Goal: Information Seeking & Learning: Learn about a topic

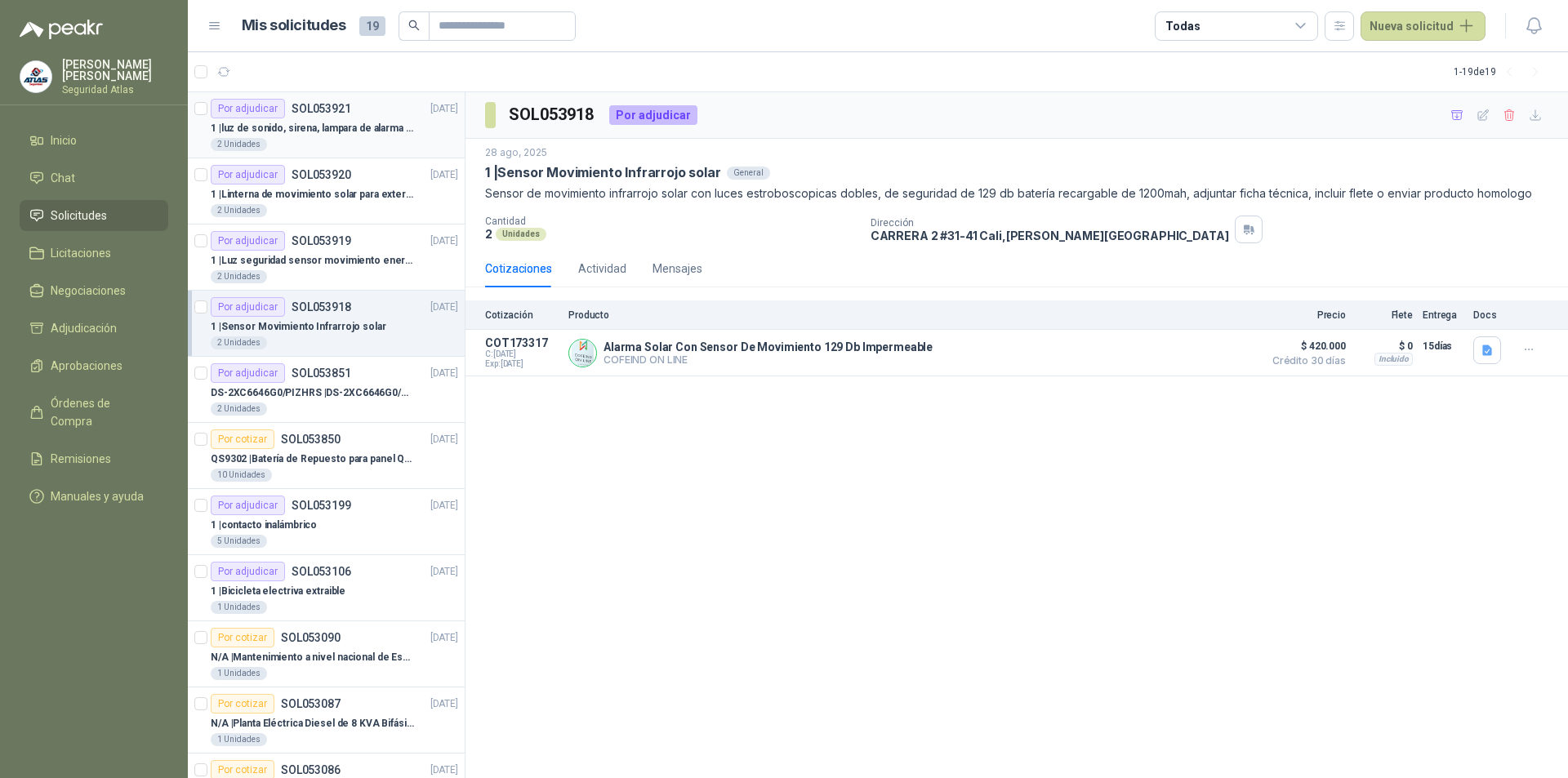
click at [308, 140] on div "2 Unidades" at bounding box center [334, 144] width 247 height 13
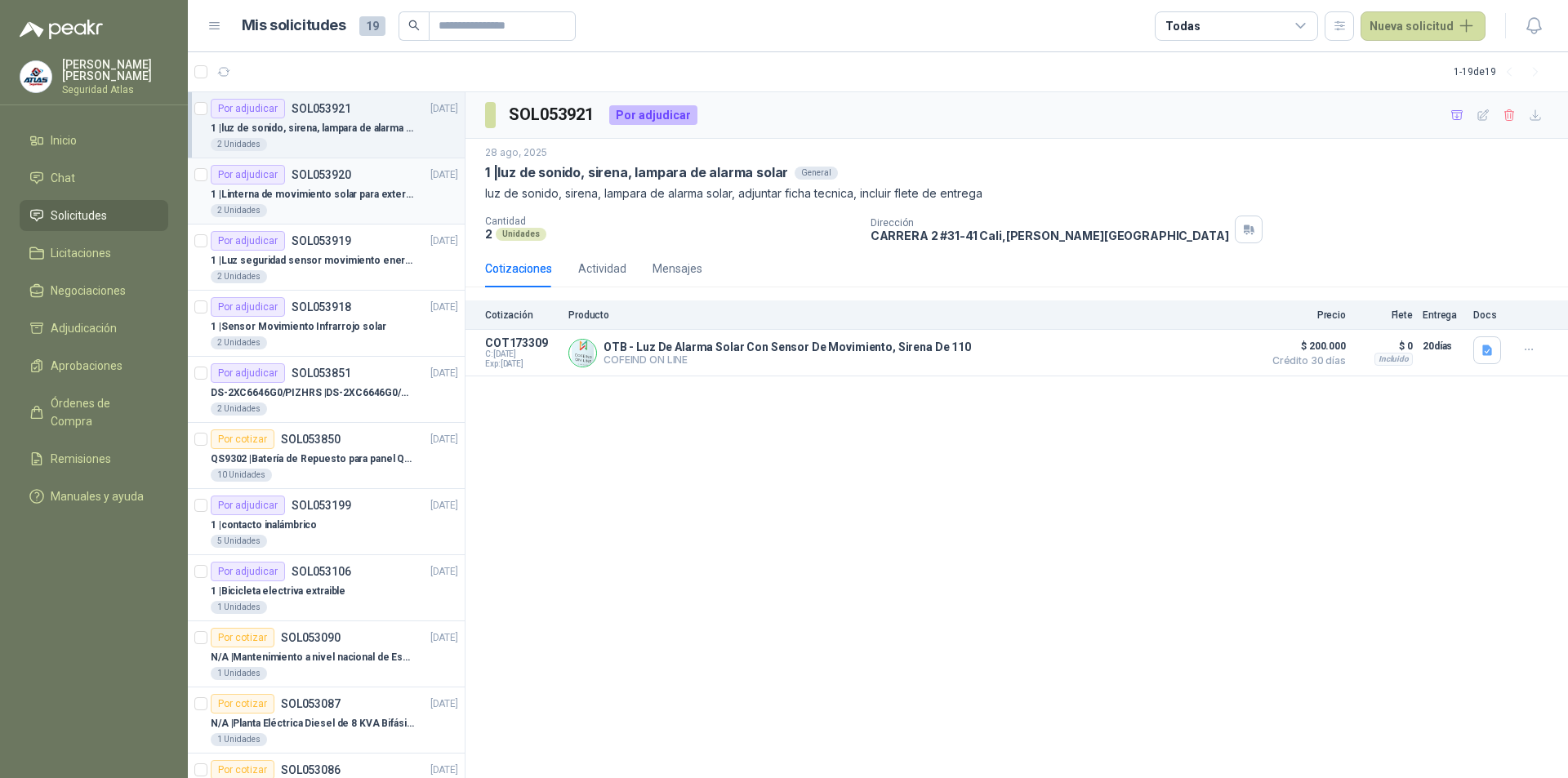
click at [322, 180] on p "SOL053920" at bounding box center [321, 174] width 59 height 11
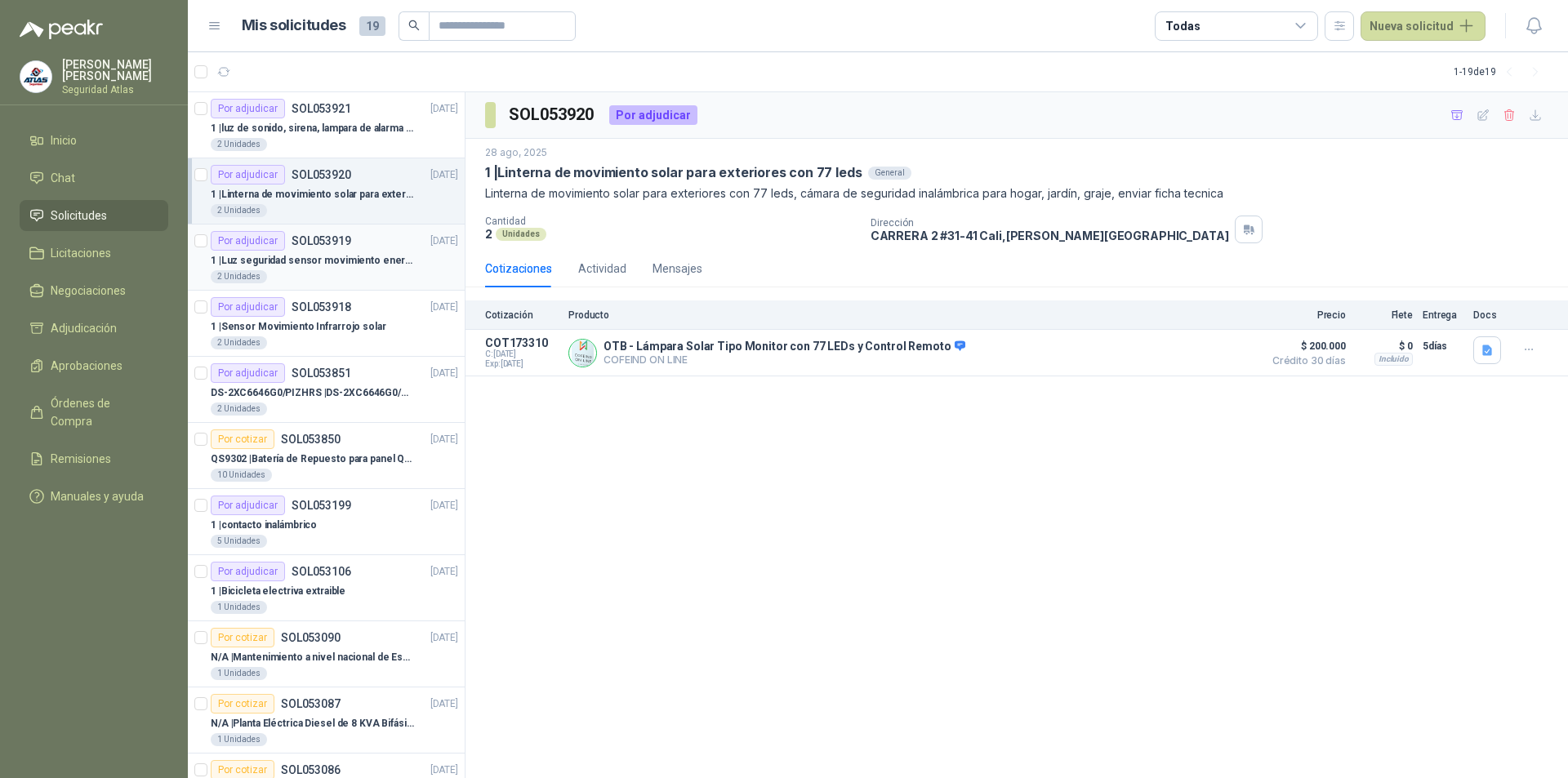
click at [349, 256] on p "1 | Luz seguridad sensor movimiento energia solar" at bounding box center [311, 260] width 203 height 15
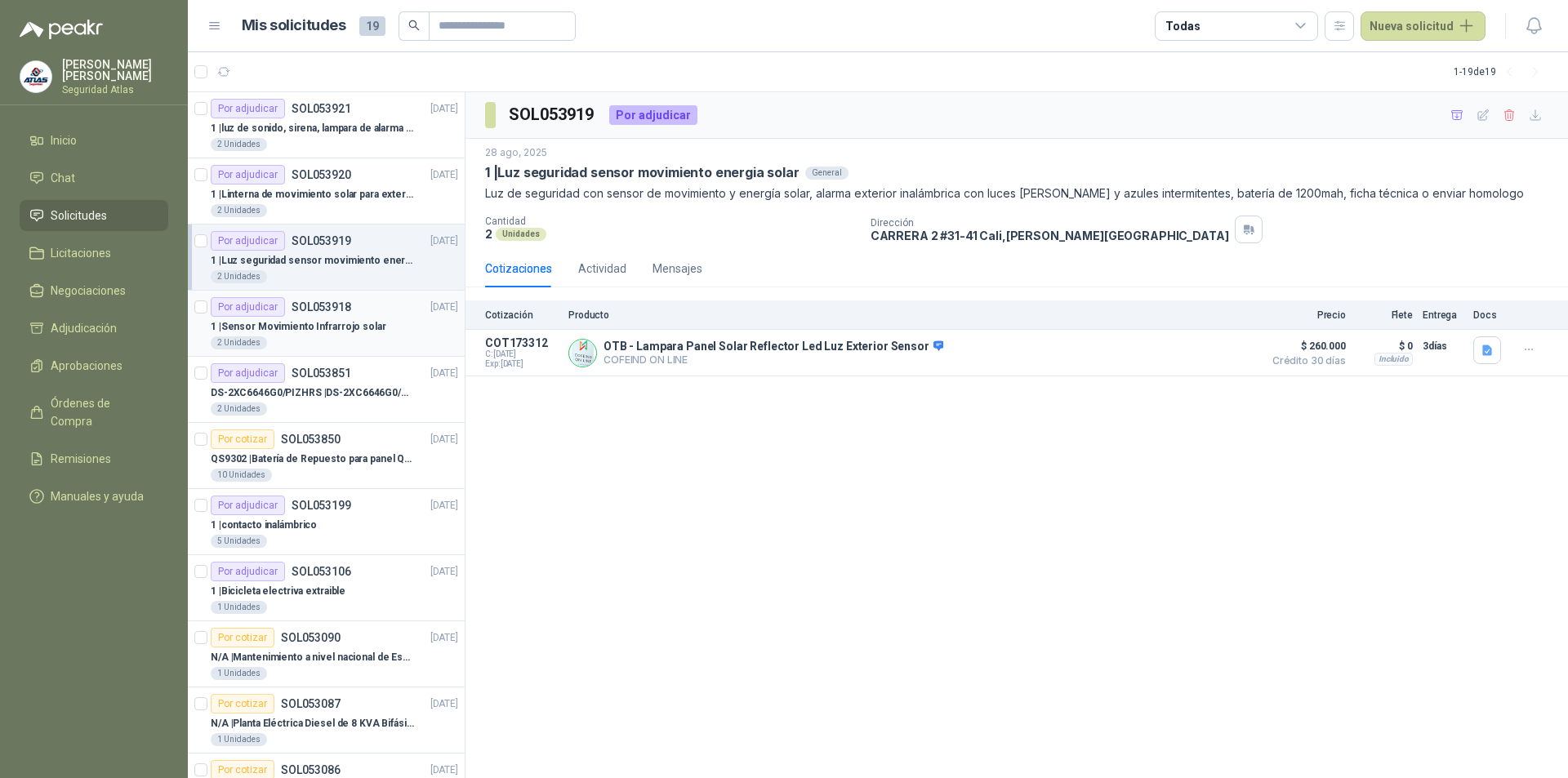
click at [345, 314] on div "Por adjudicar SOL053918" at bounding box center [280, 306] width 141 height 20
click at [312, 257] on p "1 | Luz seguridad sensor movimiento energia solar" at bounding box center [311, 260] width 203 height 15
click at [341, 127] on p "1 | luz de sonido, sirena, lampara de alarma solar" at bounding box center [311, 128] width 203 height 15
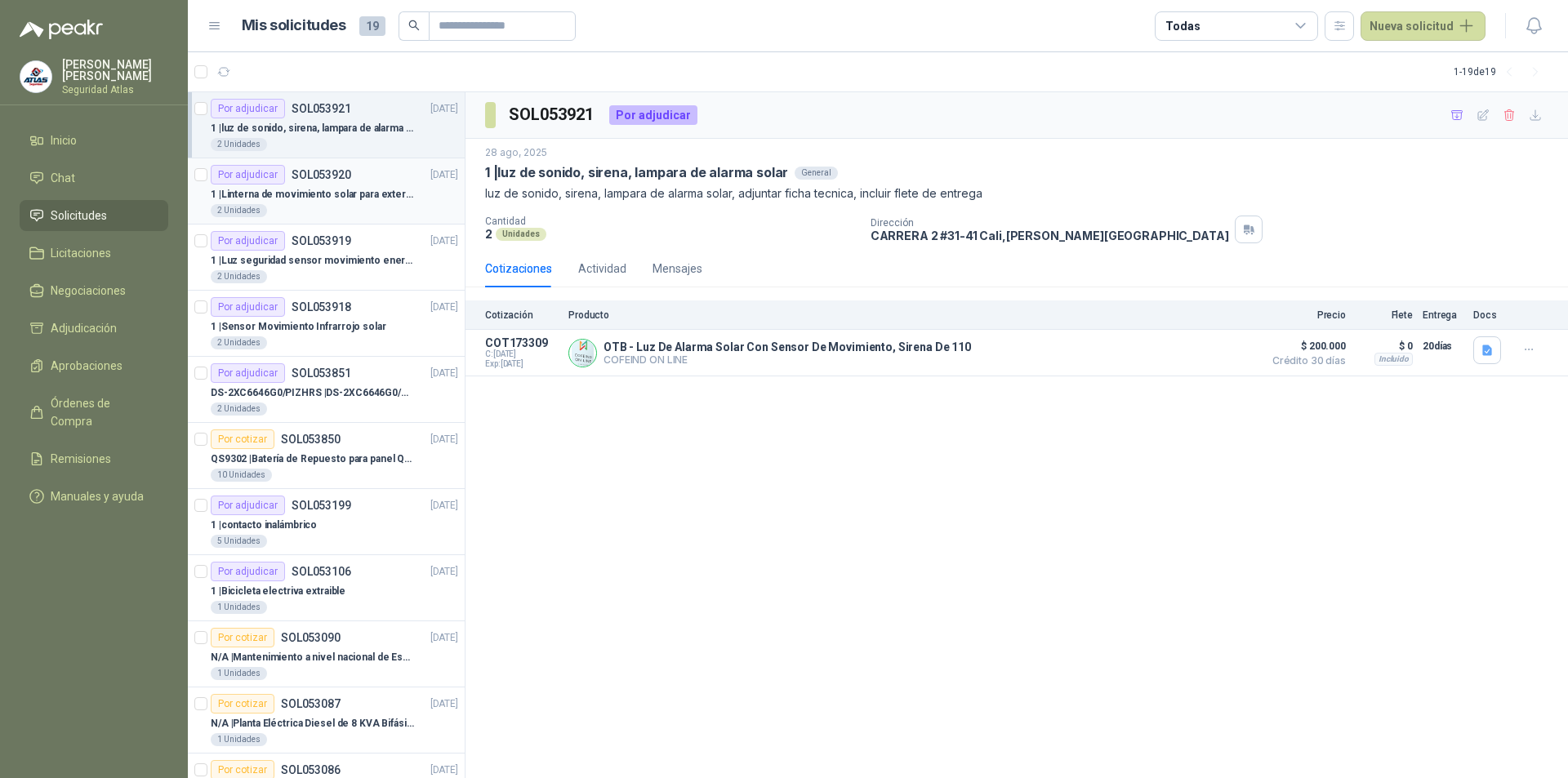
click at [312, 197] on p "1 | Linterna de movimiento solar para exteriores con 77 leds" at bounding box center [311, 194] width 203 height 15
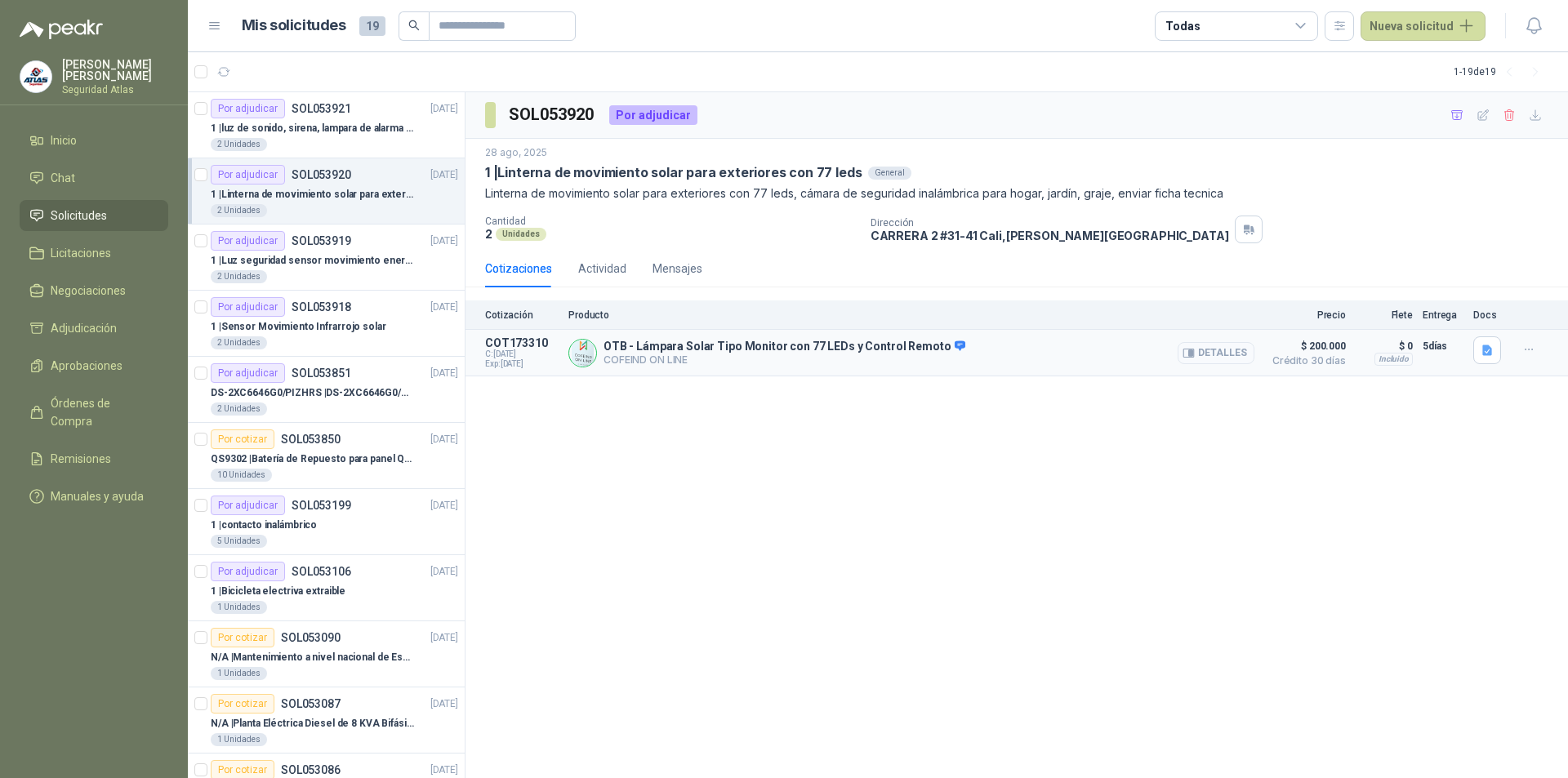
click at [1226, 355] on button "Detalles" at bounding box center [1215, 353] width 76 height 22
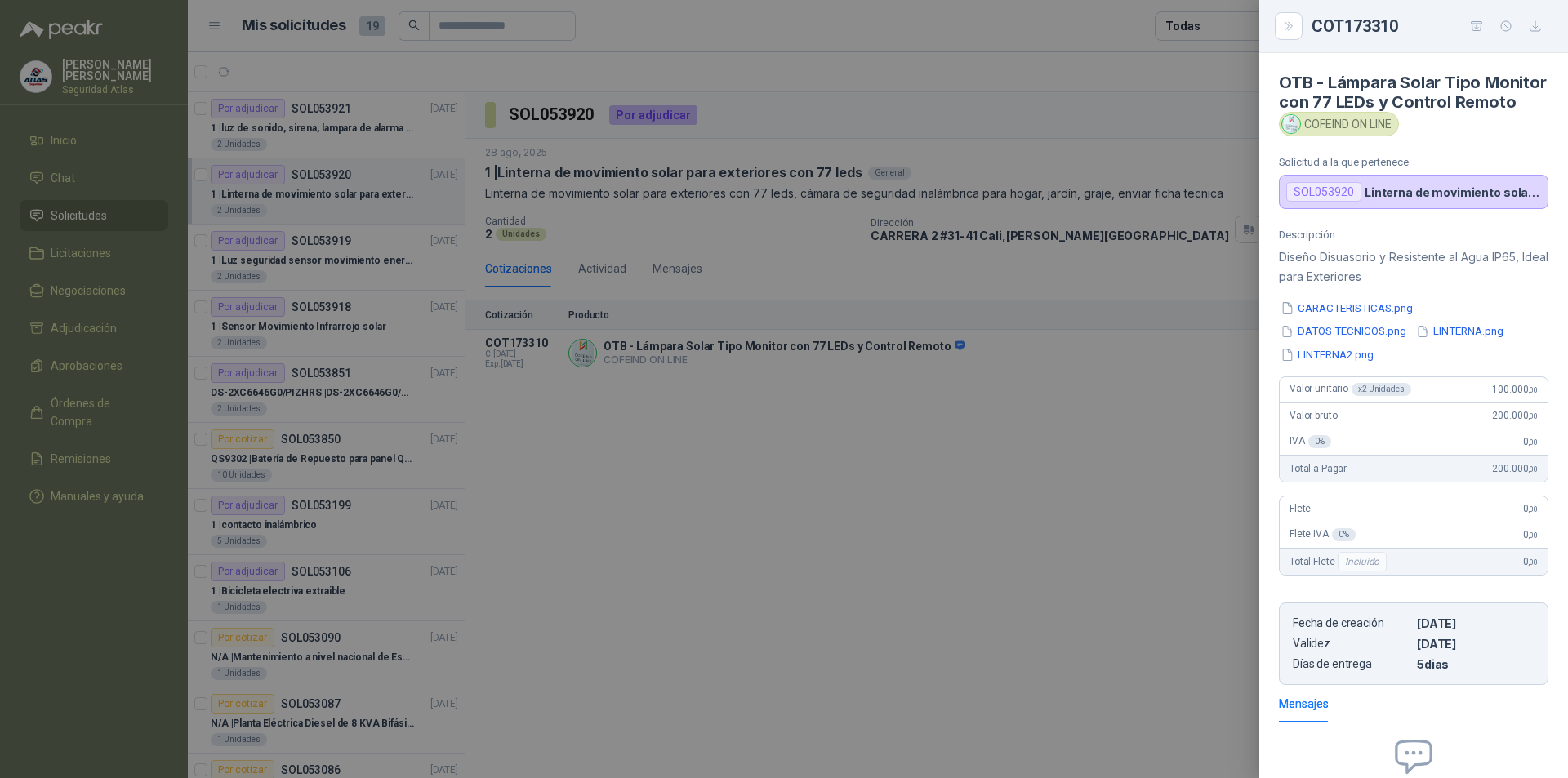
scroll to position [190, 0]
